Goal: Check status: Check status

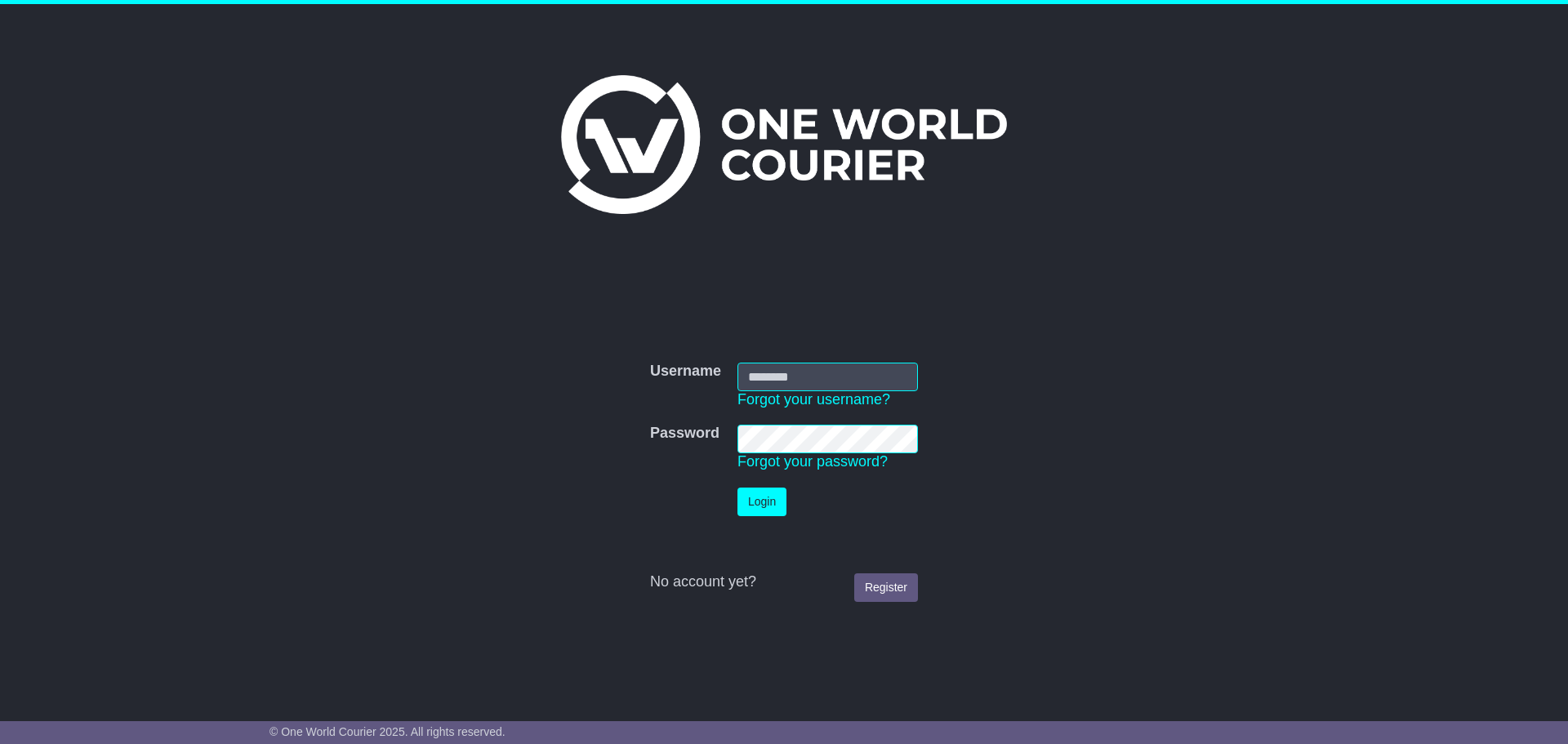
type input "**********"
click at [754, 504] on button "Login" at bounding box center [762, 502] width 49 height 28
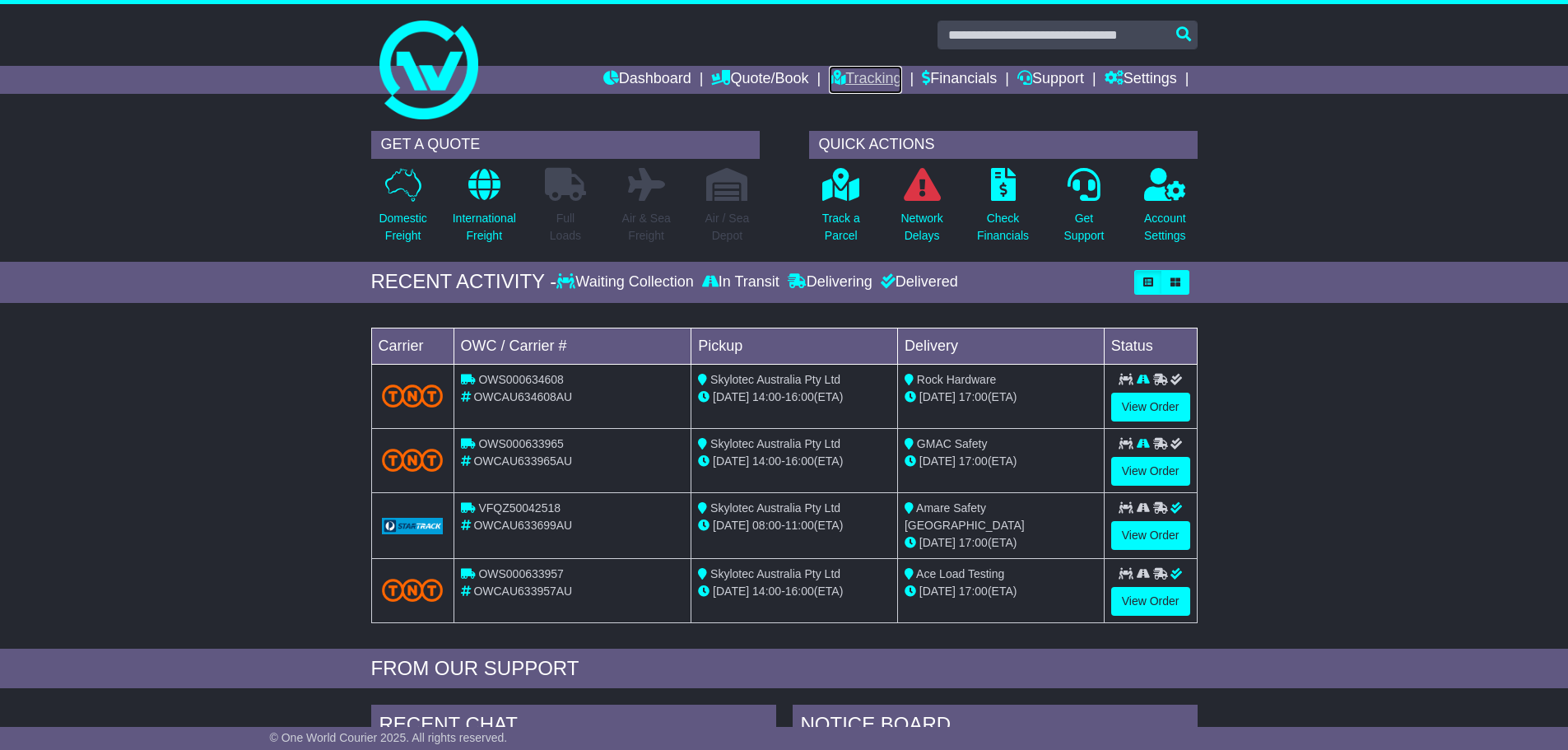
click at [846, 77] on link "Tracking" at bounding box center [865, 79] width 72 height 28
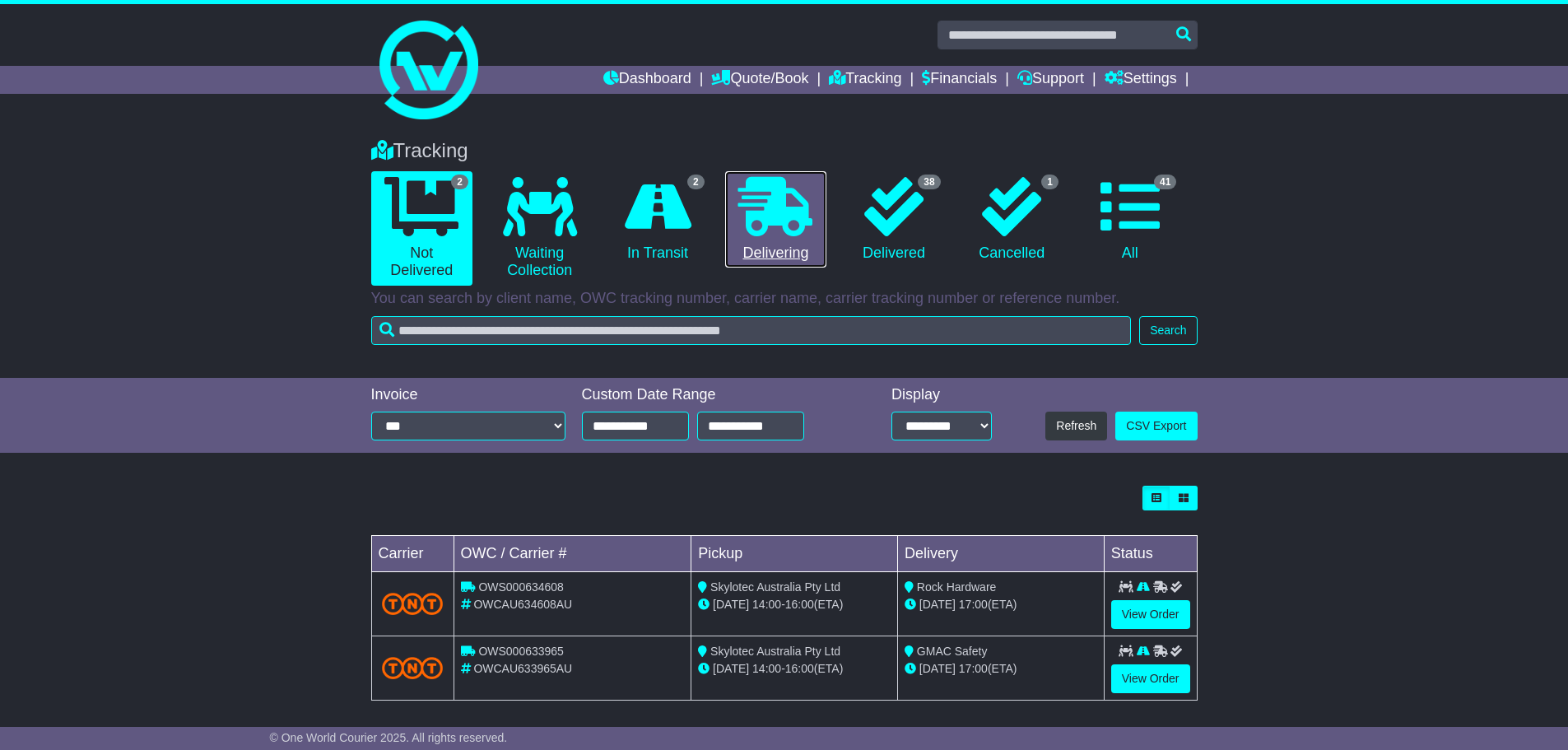
click at [776, 222] on icon at bounding box center [775, 206] width 74 height 59
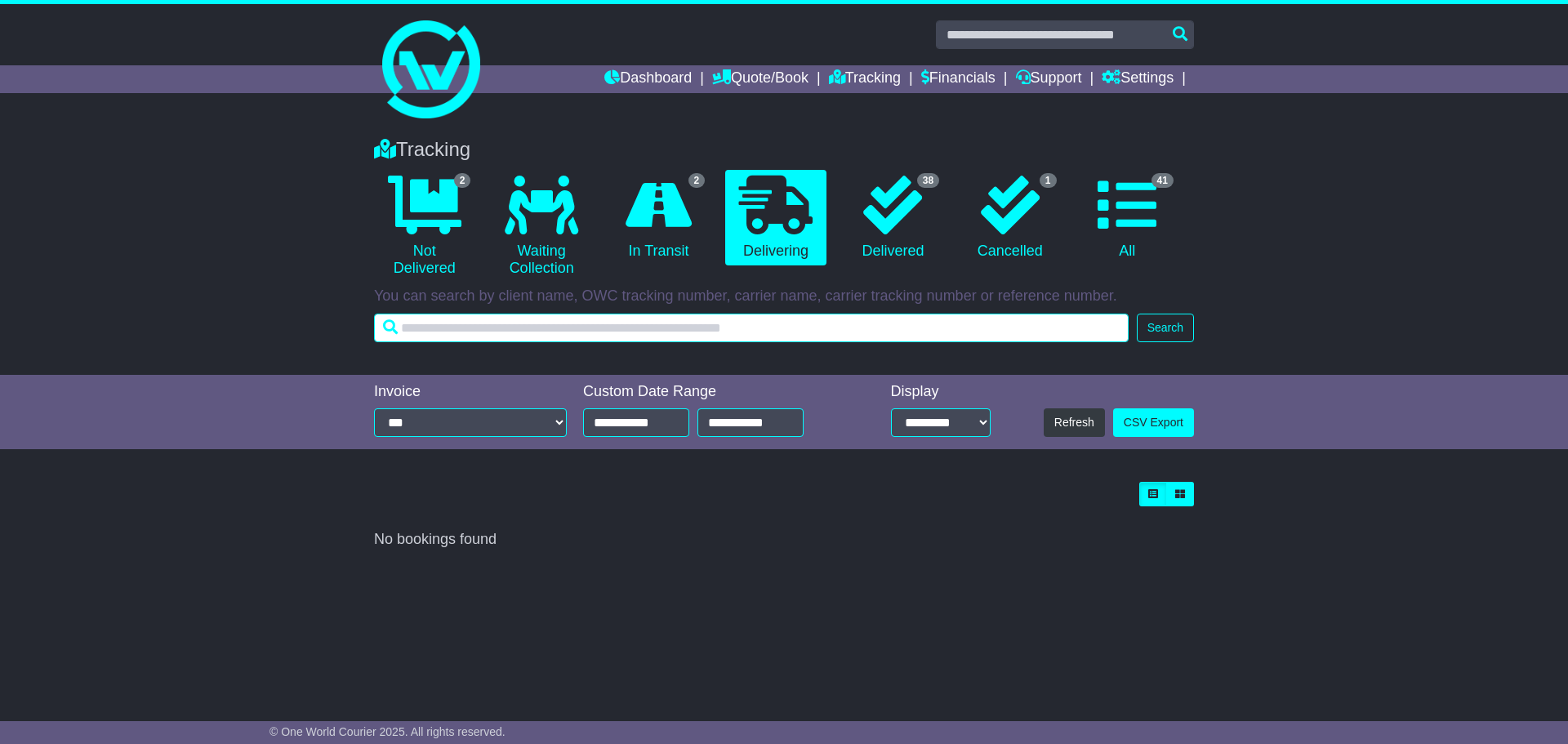
click at [558, 322] on input "text" at bounding box center [751, 328] width 754 height 28
type input "*******"
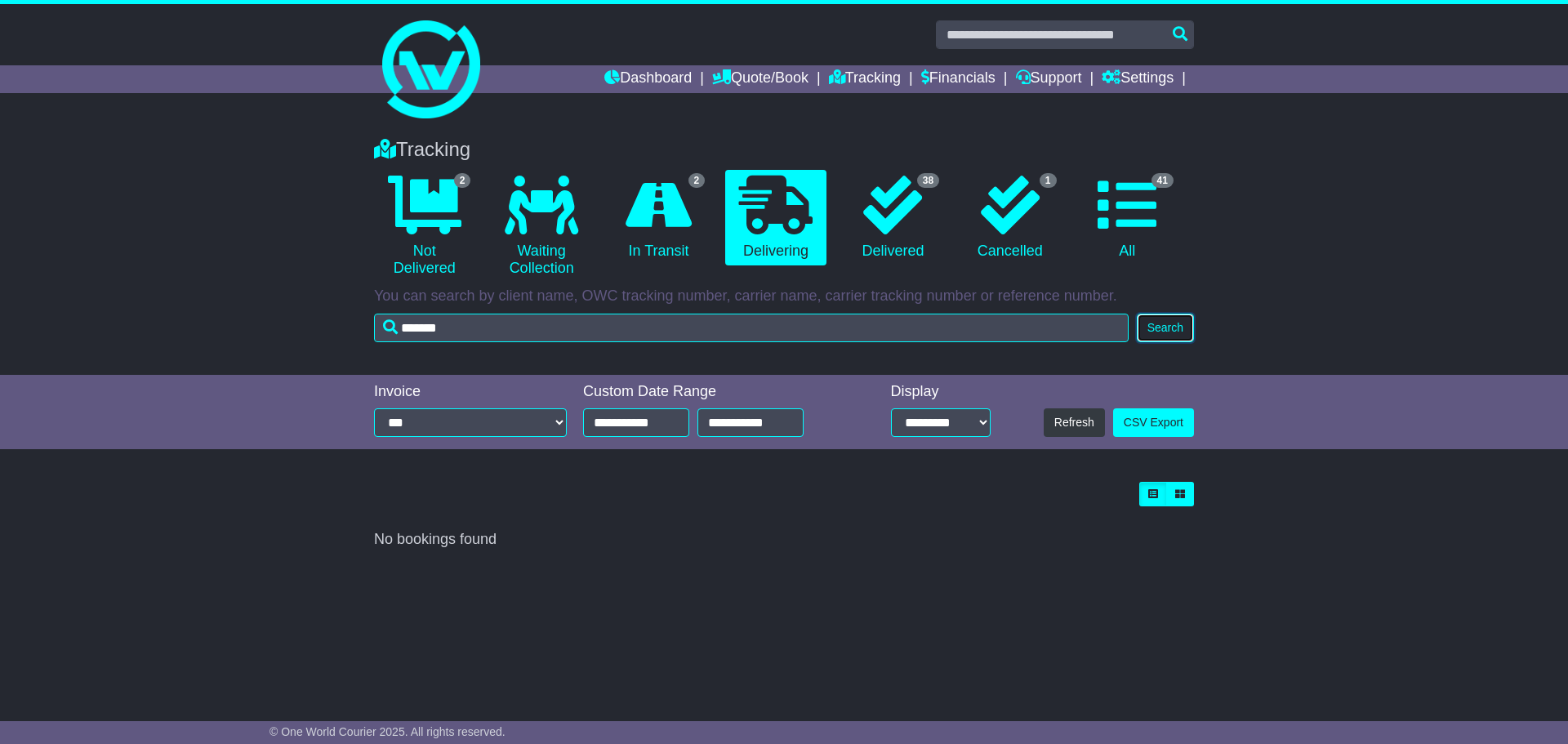
click at [1153, 332] on button "Search" at bounding box center [1165, 328] width 58 height 28
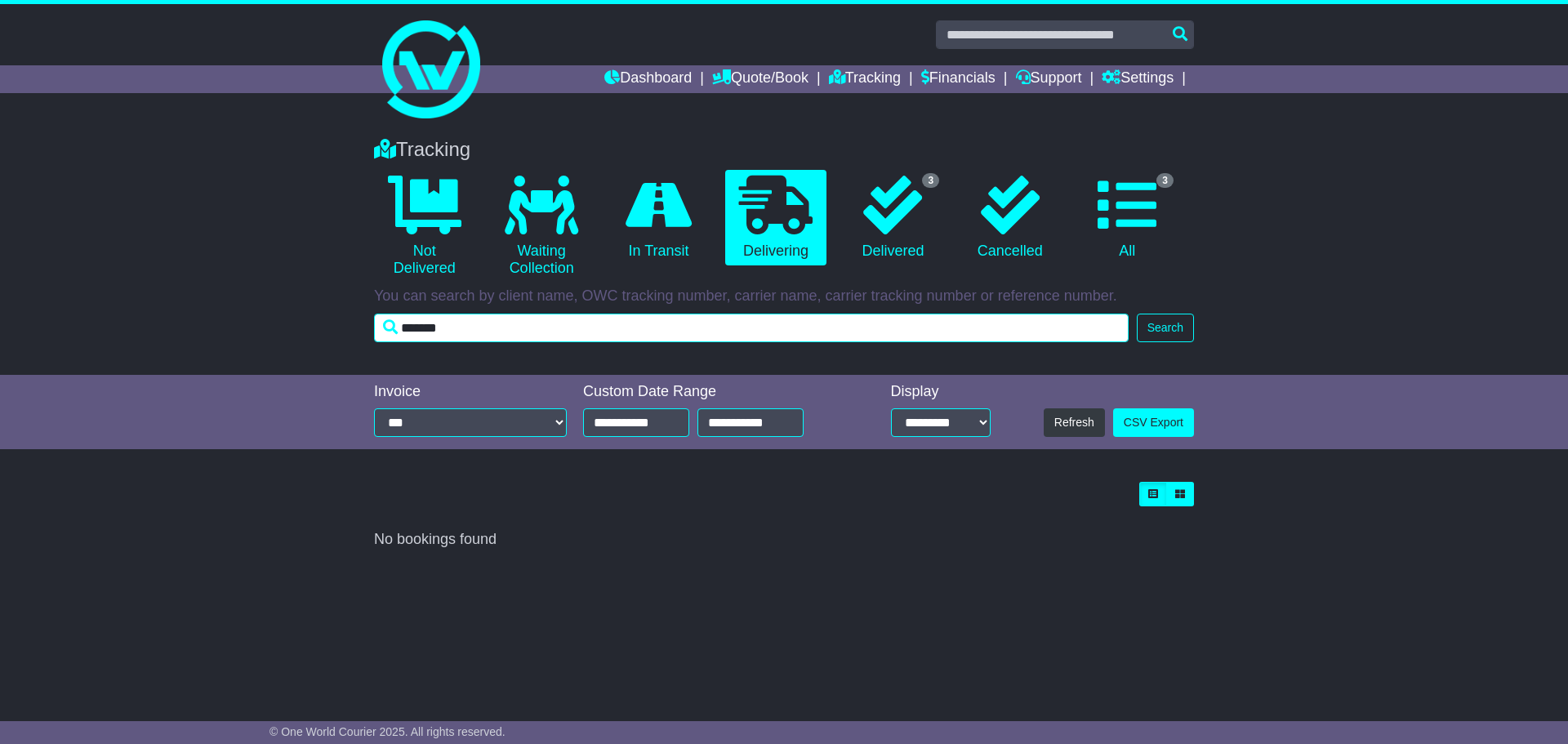
click at [994, 333] on input "*******" at bounding box center [751, 328] width 754 height 28
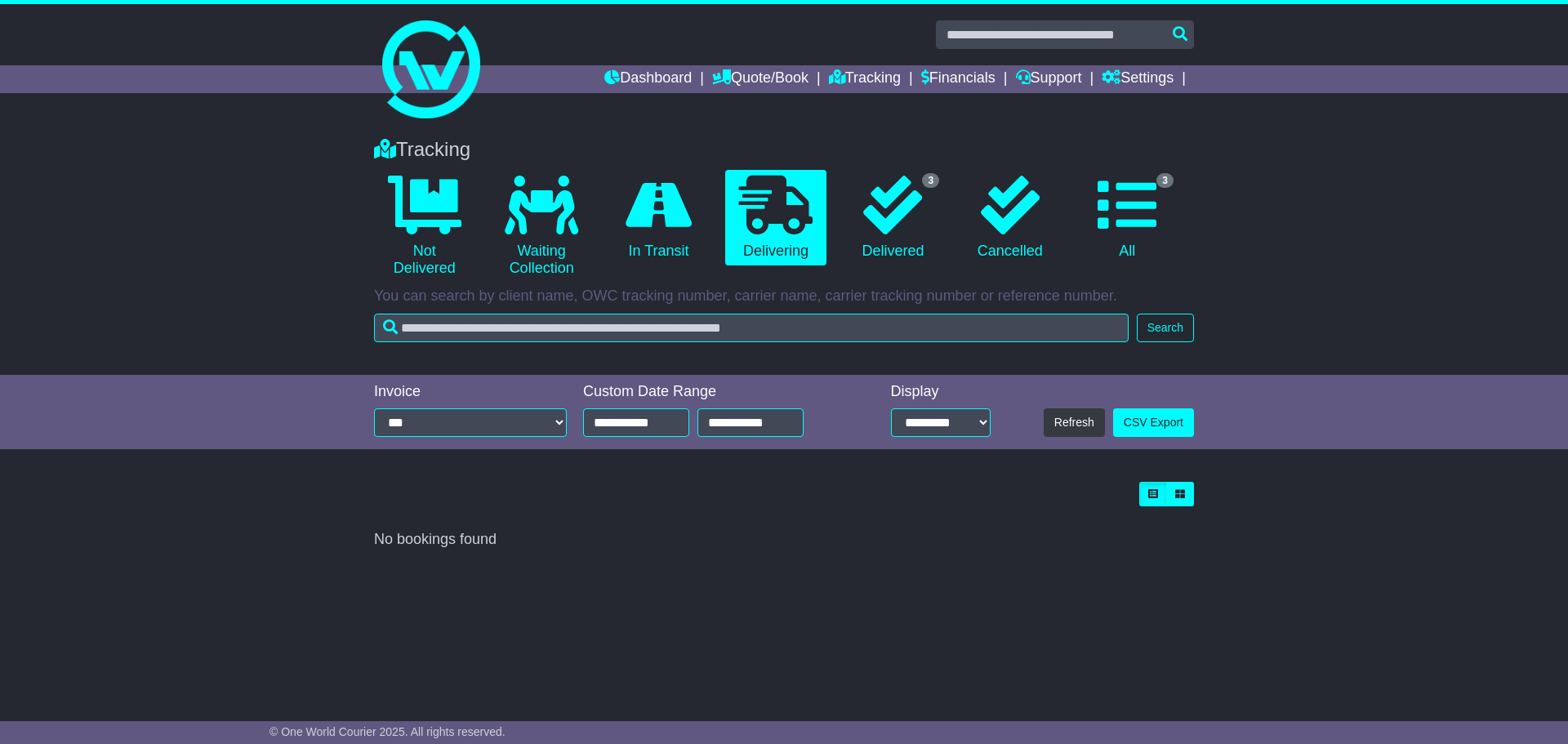
click at [1025, 489] on div at bounding box center [784, 494] width 820 height 25
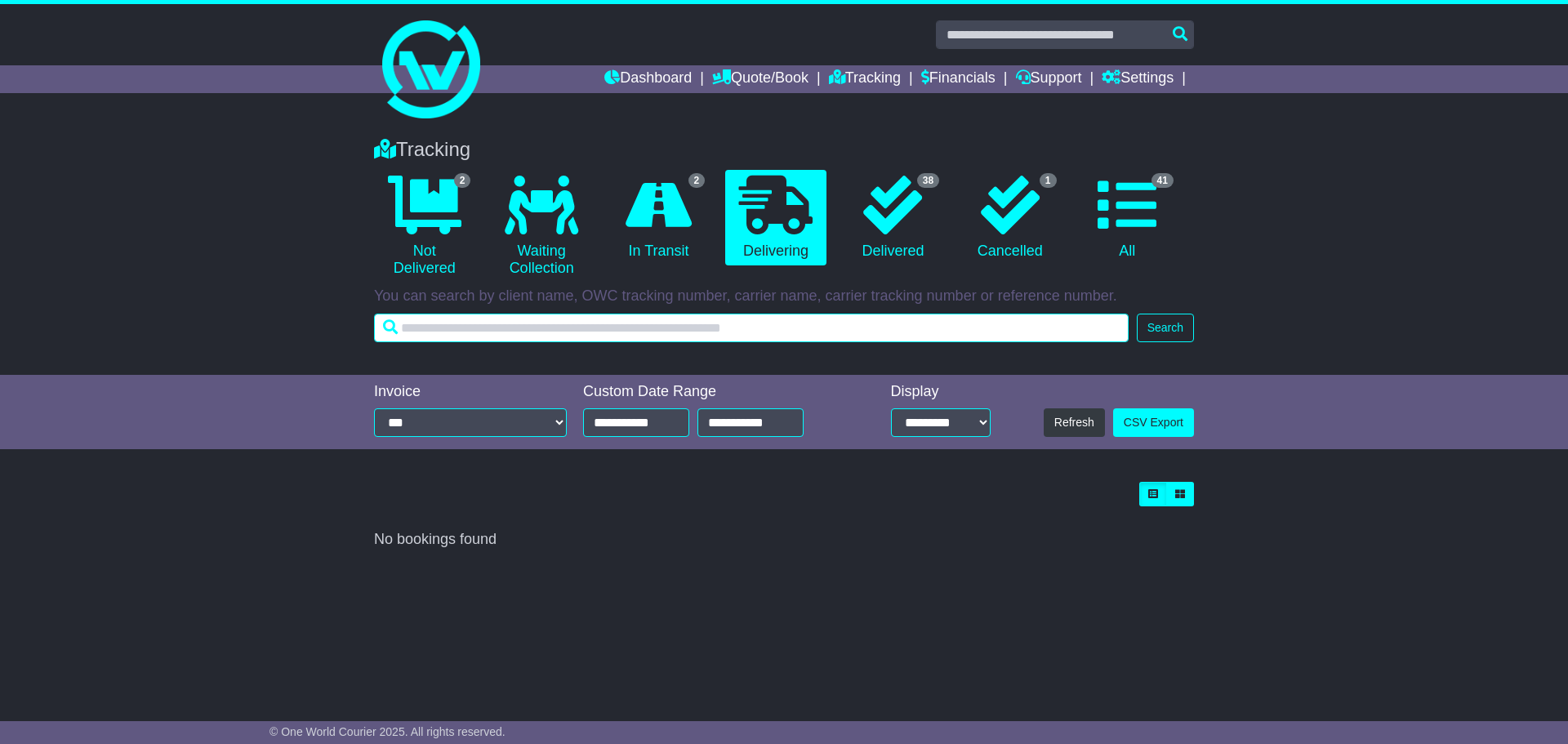
click at [702, 325] on input "text" at bounding box center [751, 328] width 754 height 28
type input "*********"
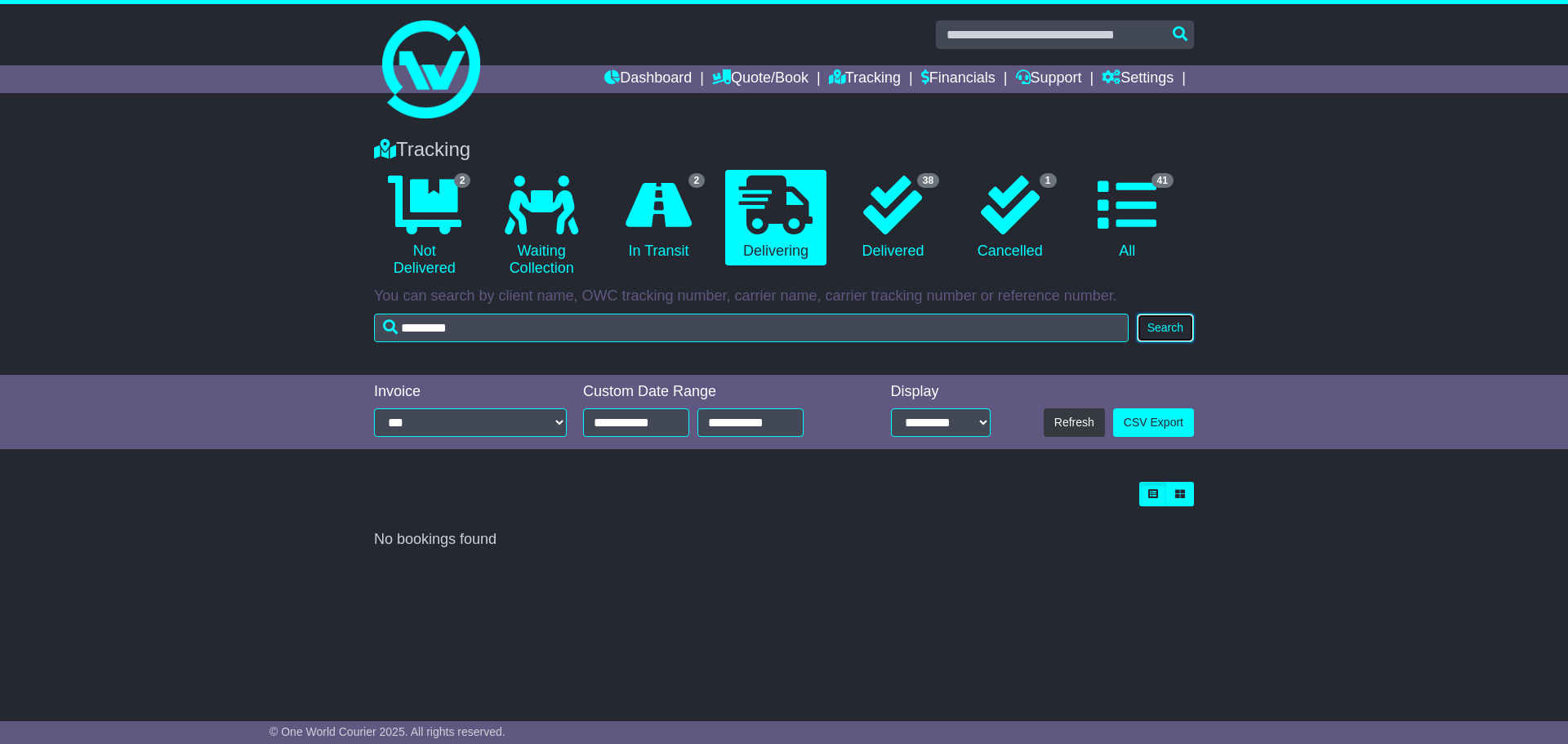
click at [1175, 328] on button "Search" at bounding box center [1165, 328] width 58 height 28
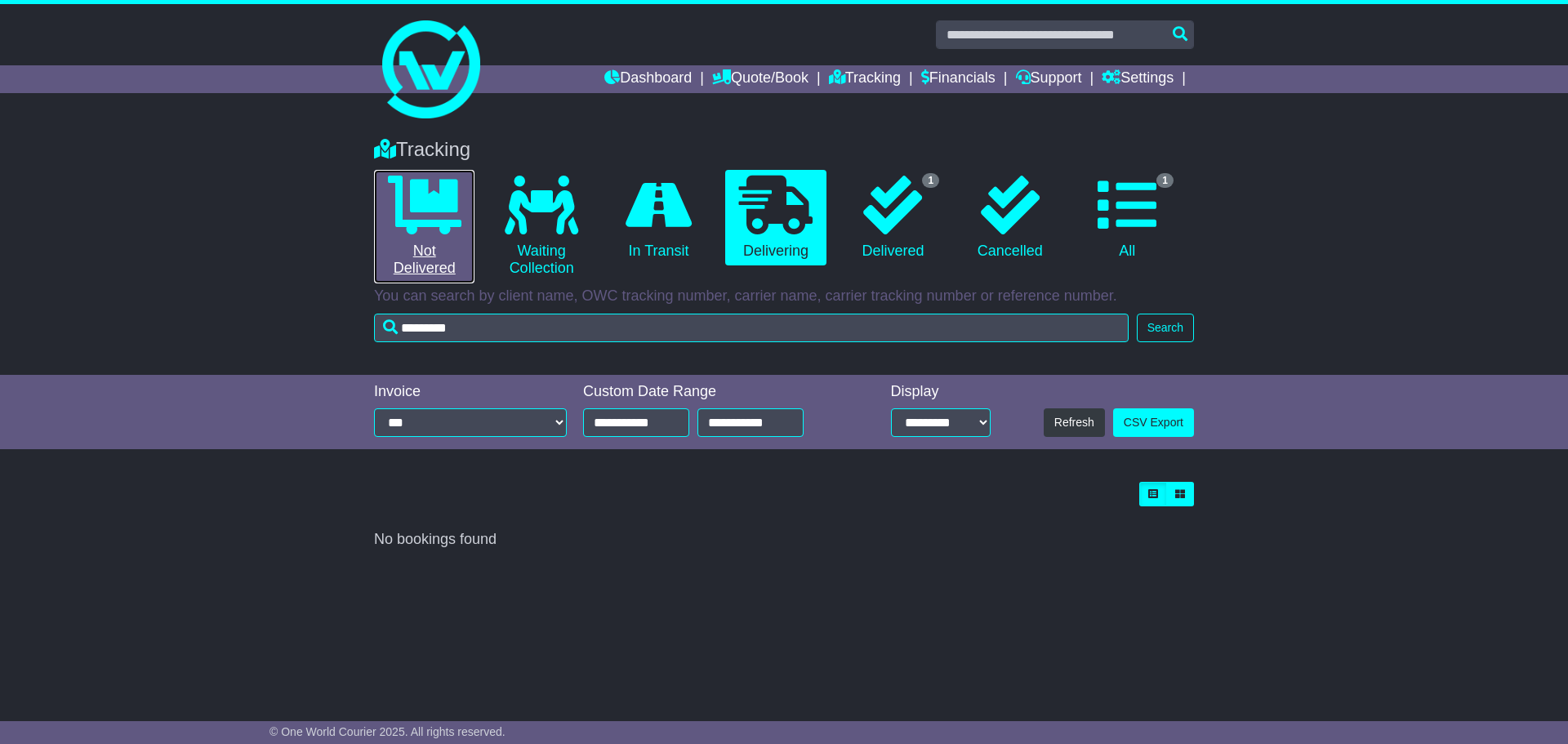
click at [439, 235] on link "0 Not Delivered" at bounding box center [424, 226] width 101 height 113
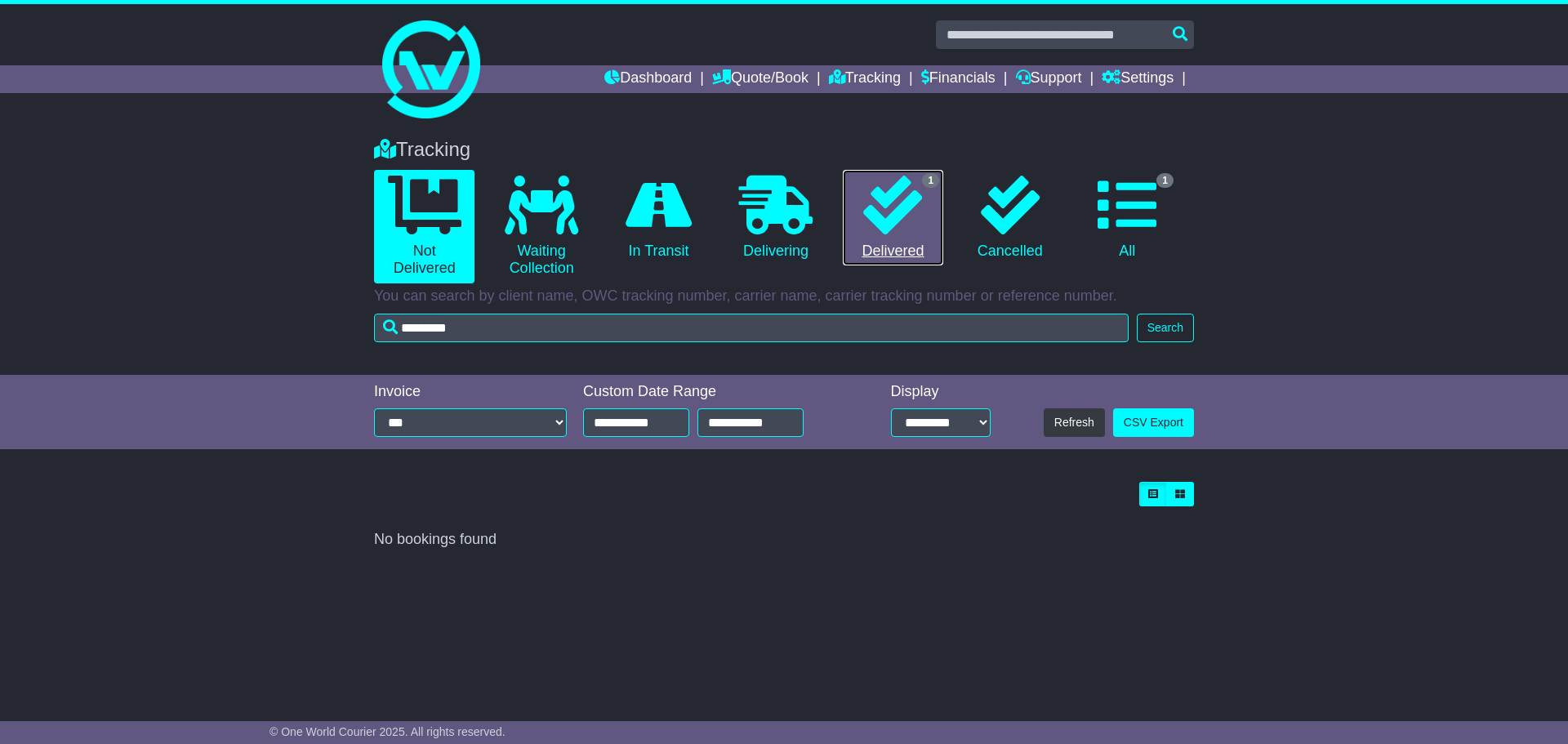
click at [916, 215] on icon at bounding box center [893, 205] width 58 height 58
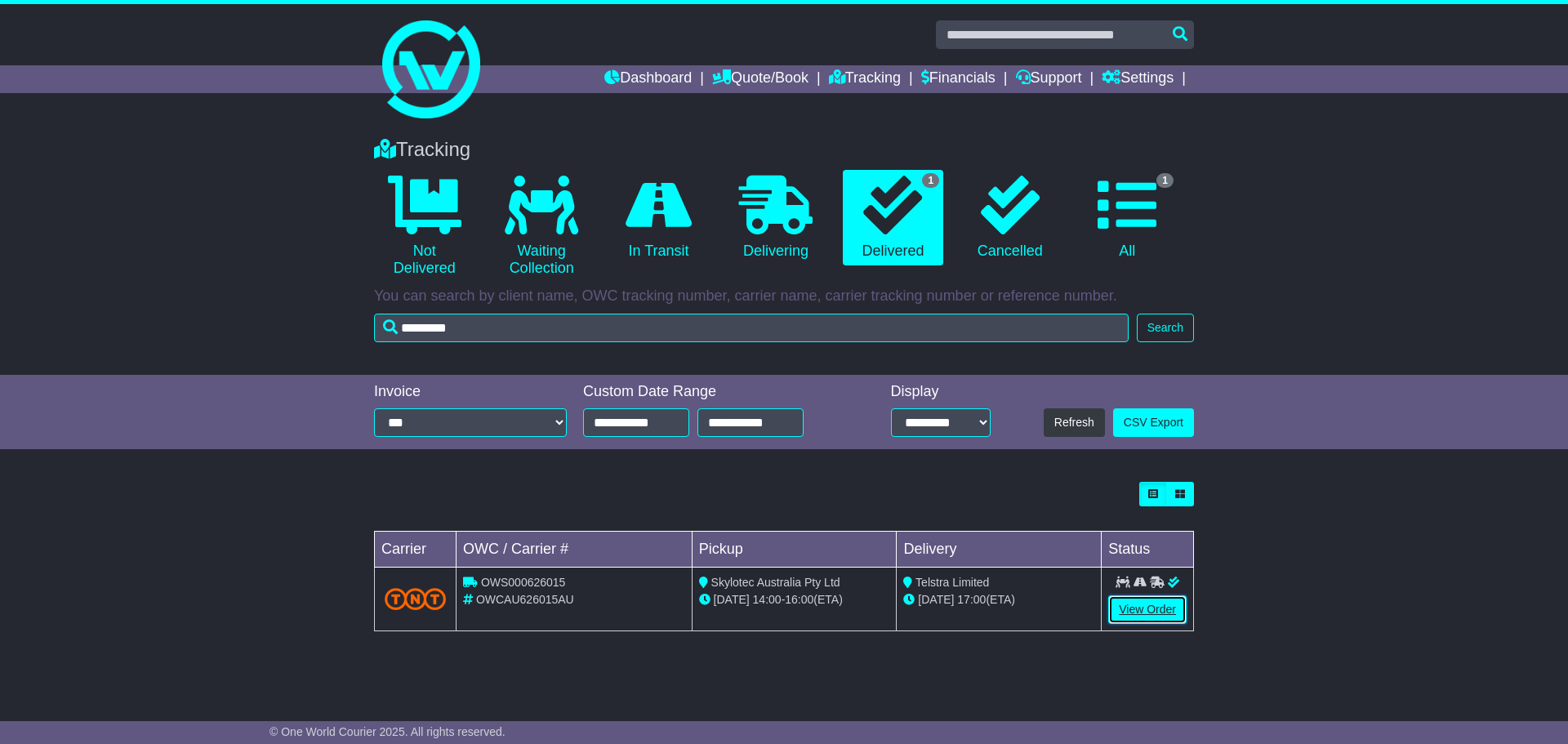
click at [1154, 610] on link "View Order" at bounding box center [1147, 609] width 78 height 28
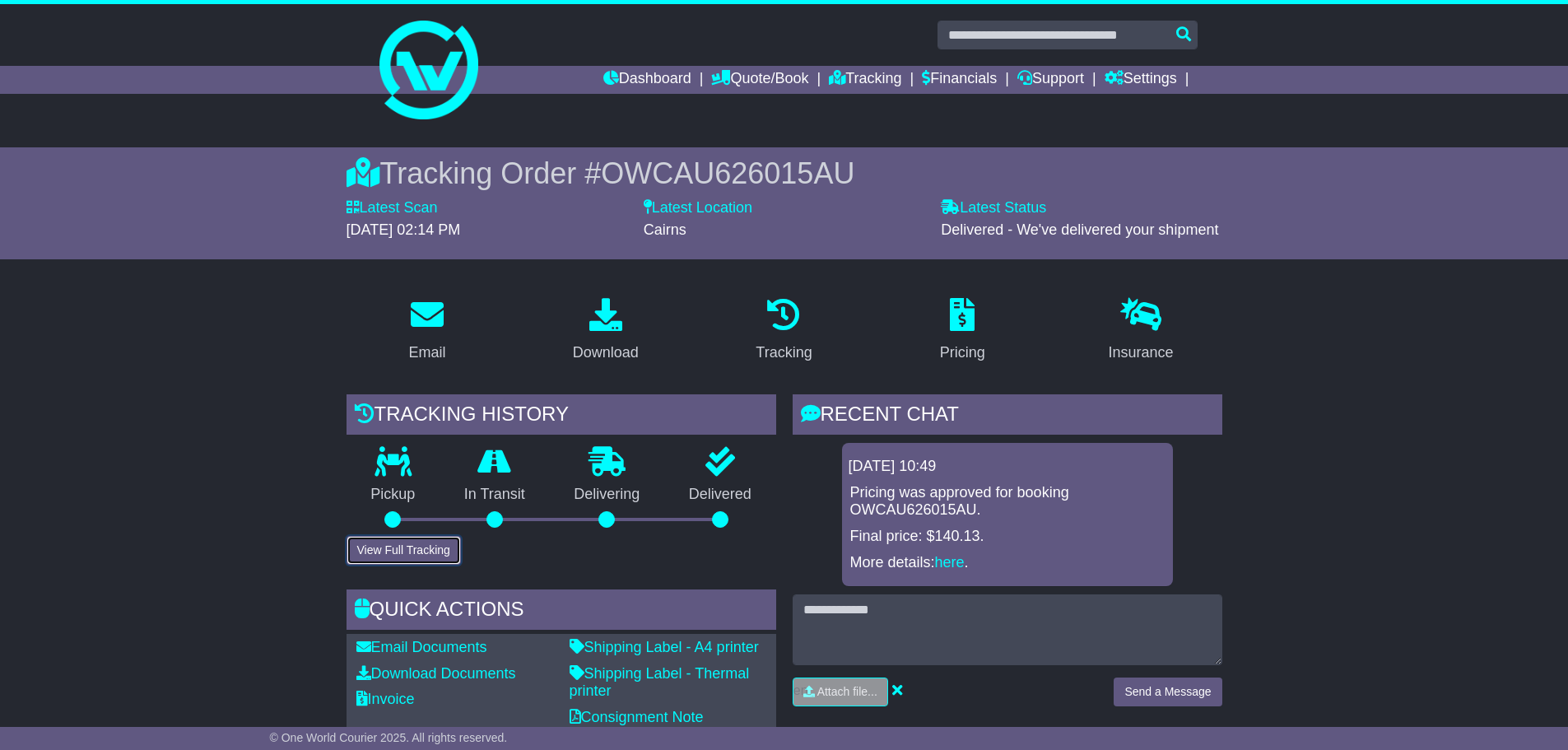
click at [439, 545] on button "View Full Tracking" at bounding box center [404, 550] width 114 height 29
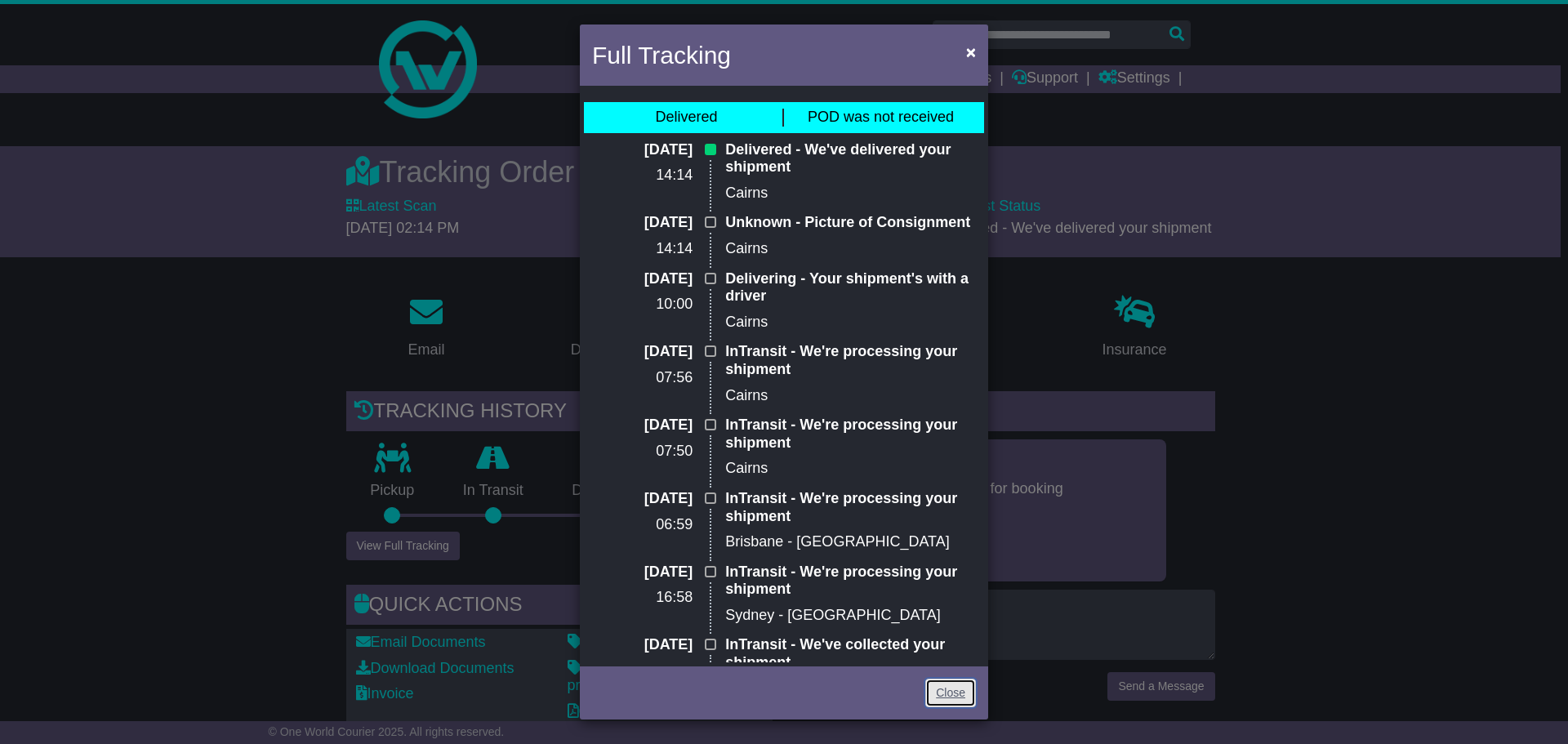
click at [956, 694] on link "Close" at bounding box center [950, 693] width 51 height 28
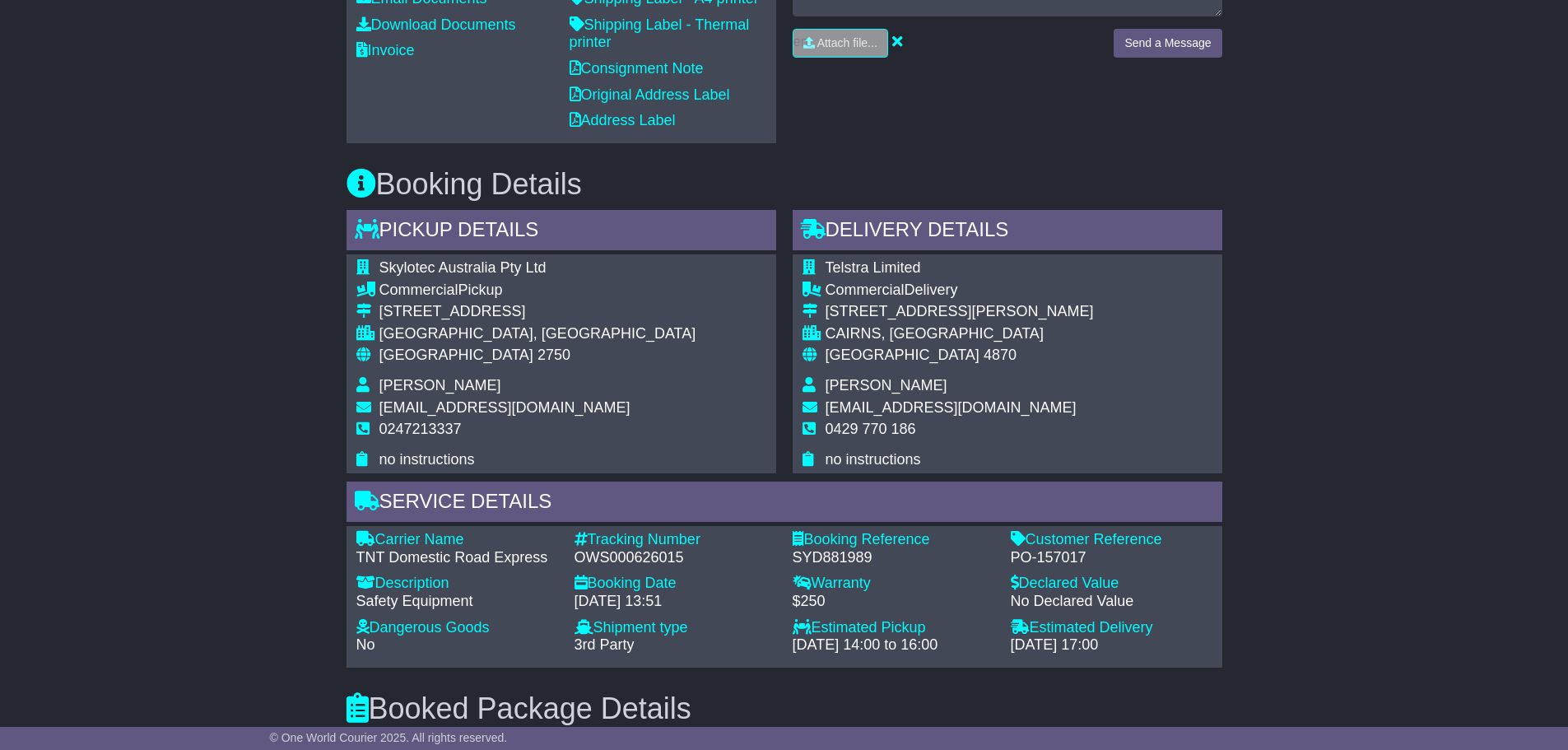
scroll to position [659, 0]
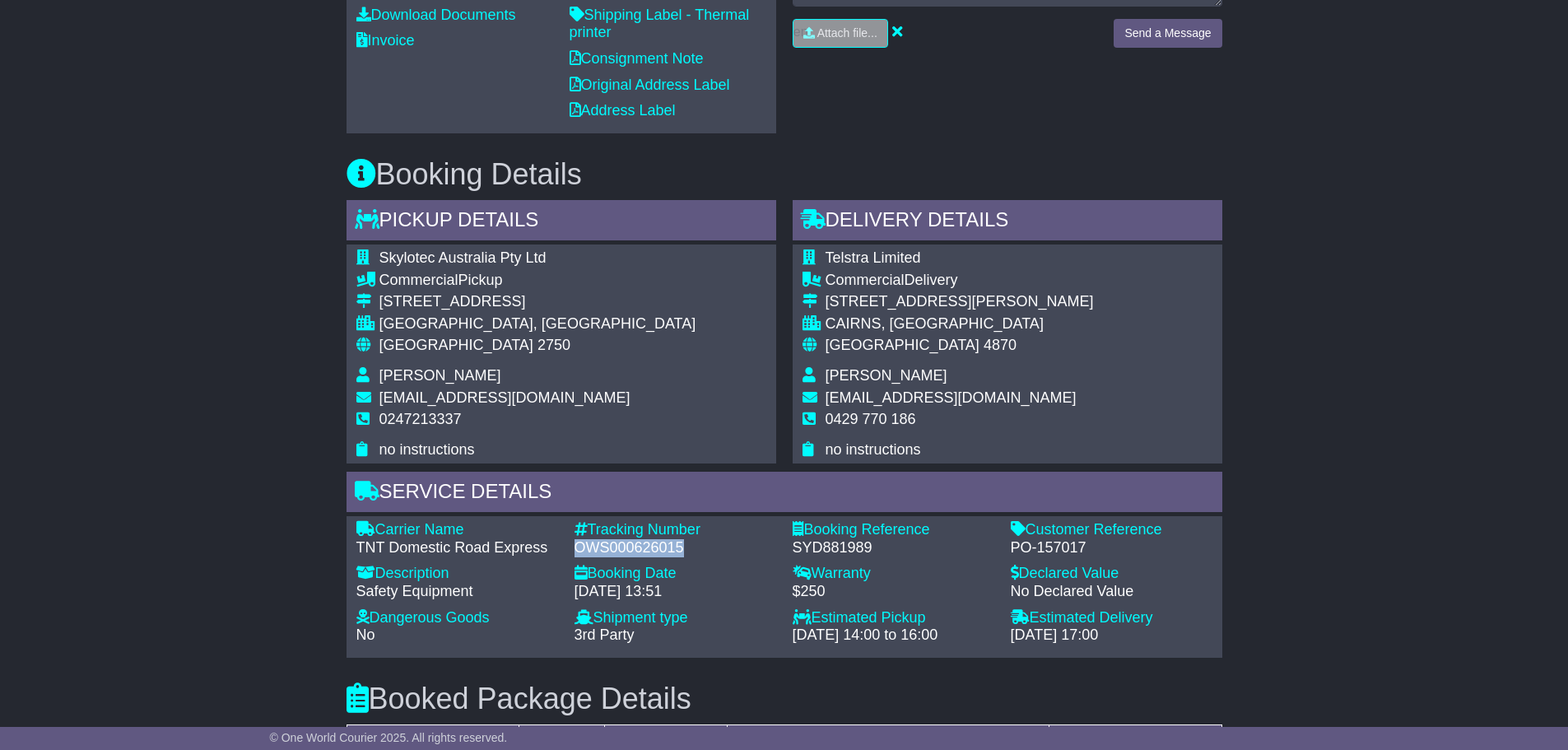
drag, startPoint x: 685, startPoint y: 547, endPoint x: 580, endPoint y: 548, distance: 105.0
click at [580, 548] on div "OWS000626015" at bounding box center [676, 548] width 201 height 18
copy div "OWS000626015"
